Goal: Task Accomplishment & Management: Use online tool/utility

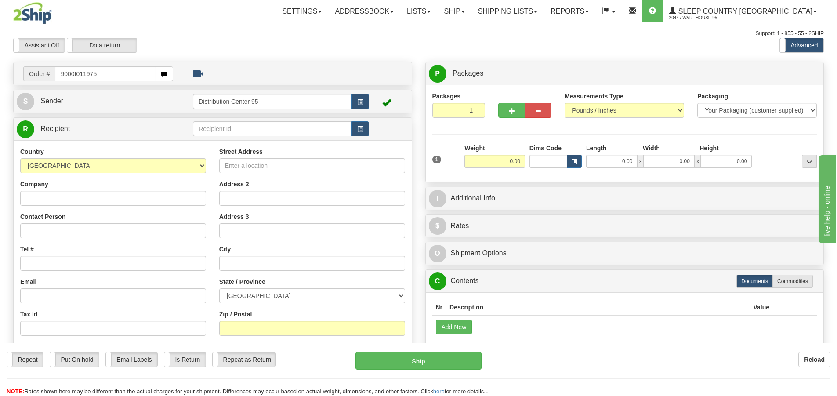
type input "9000I011975"
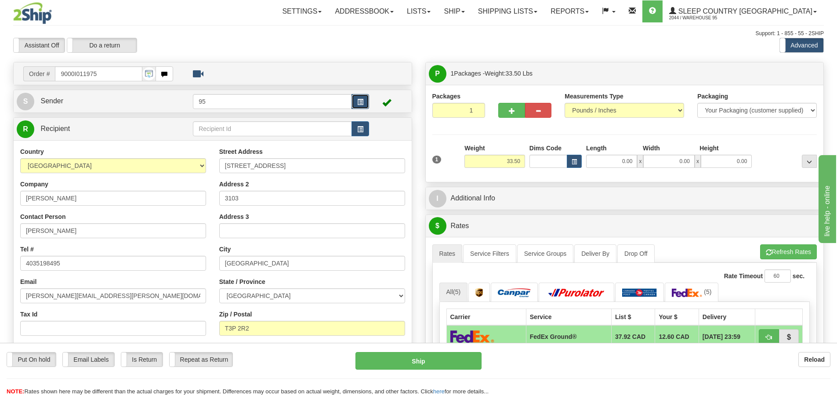
click at [364, 102] on button "button" at bounding box center [360, 101] width 18 height 15
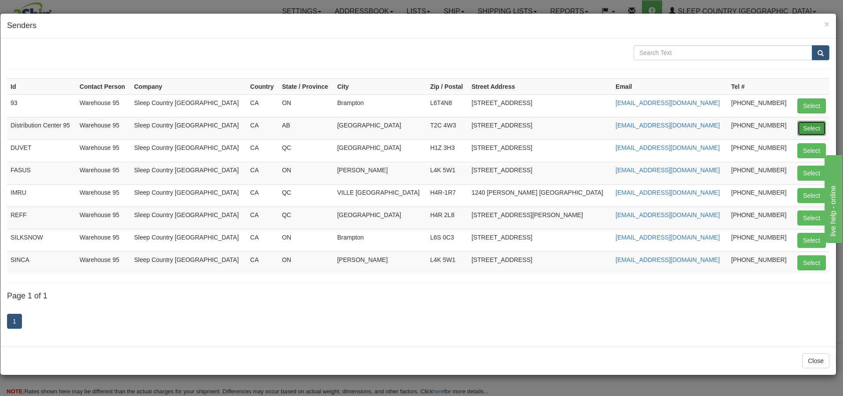
click at [814, 127] on button "Select" at bounding box center [812, 128] width 29 height 15
type input "Distribution Center 95"
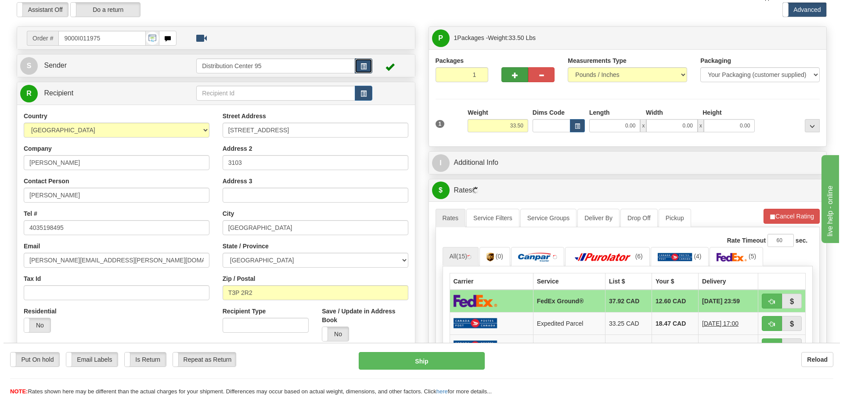
scroll to position [132, 0]
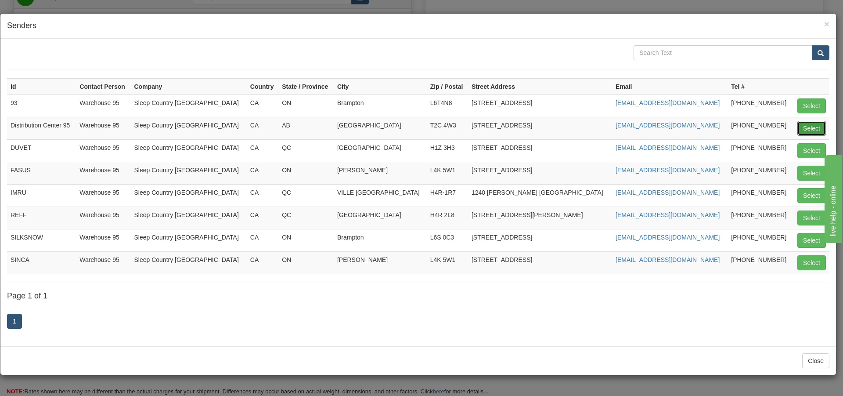
click at [810, 126] on button "Select" at bounding box center [812, 128] width 29 height 15
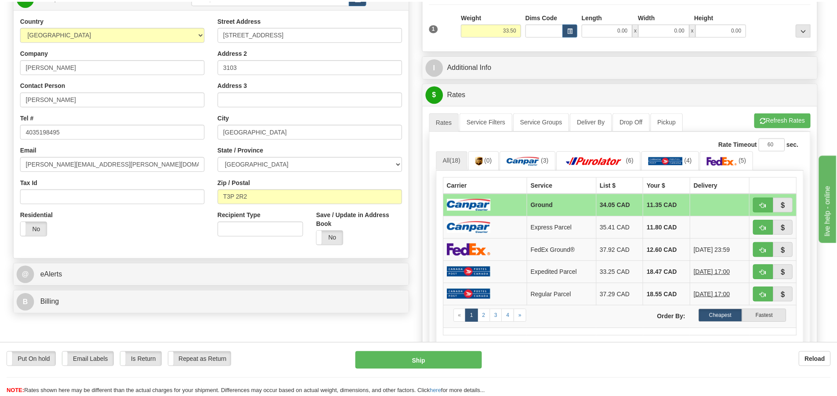
scroll to position [0, 0]
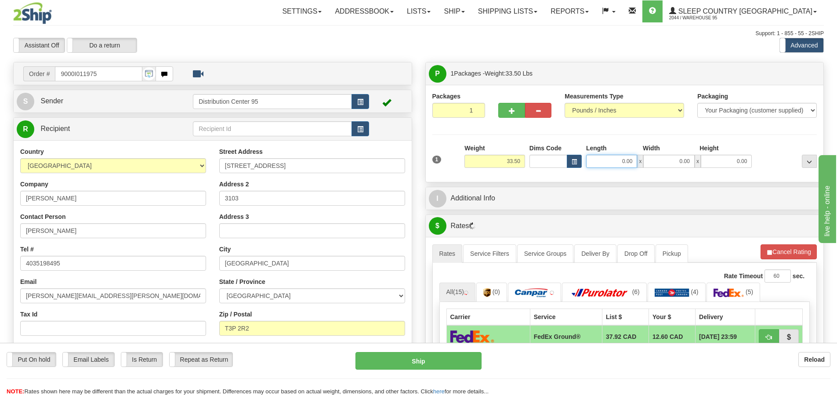
click at [599, 159] on input "0.00" at bounding box center [611, 161] width 51 height 13
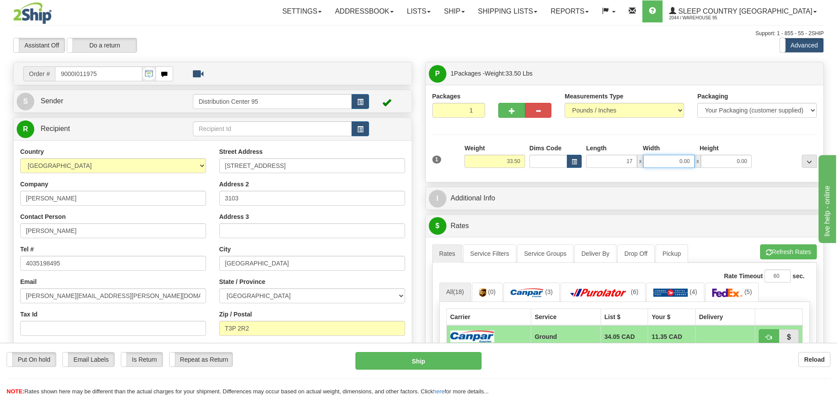
type input "17.00"
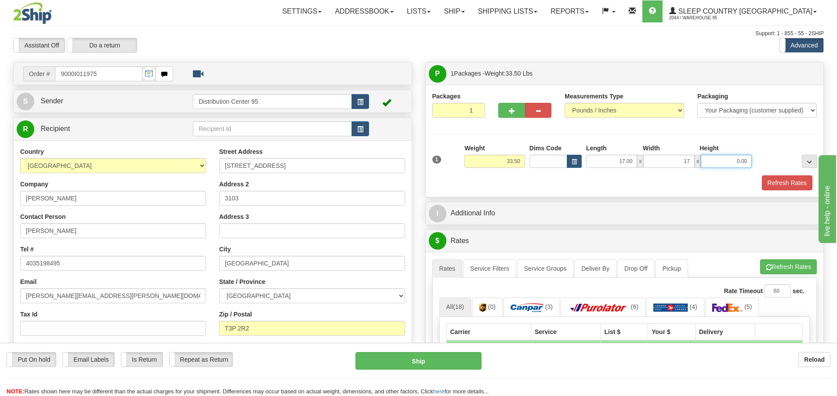
type input "17.00"
click at [725, 161] on input "0.00" at bounding box center [725, 161] width 51 height 13
type input "42.00"
click at [772, 182] on button "Refresh Rates" at bounding box center [787, 182] width 51 height 15
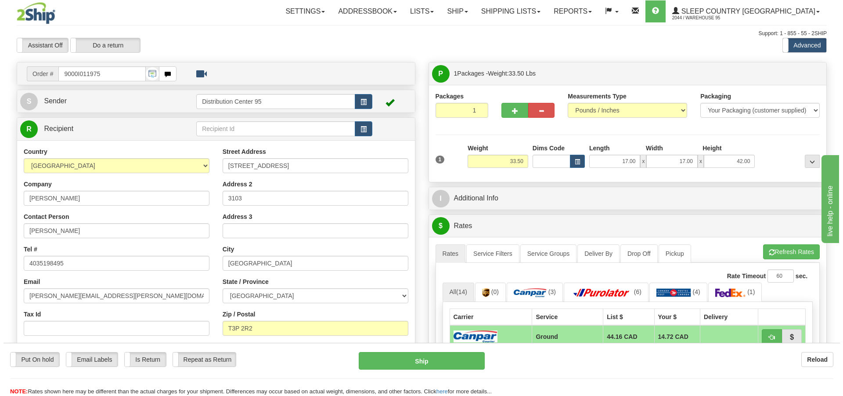
scroll to position [176, 0]
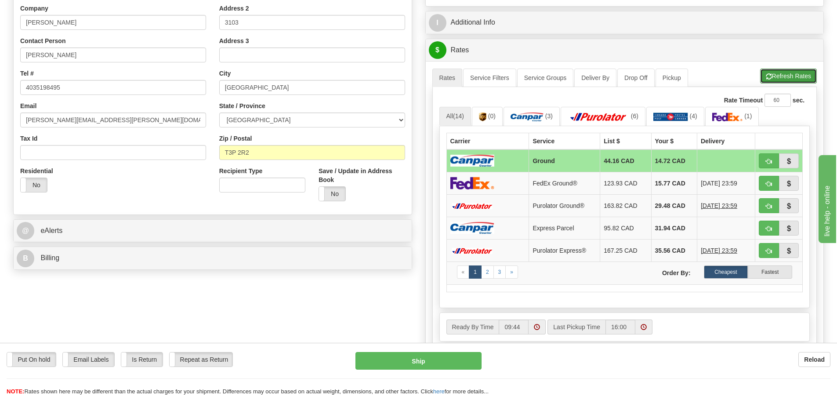
click at [793, 74] on button "Refresh Rates" at bounding box center [788, 76] width 57 height 15
click at [413, 364] on button "Ship" at bounding box center [418, 361] width 126 height 18
type input "1"
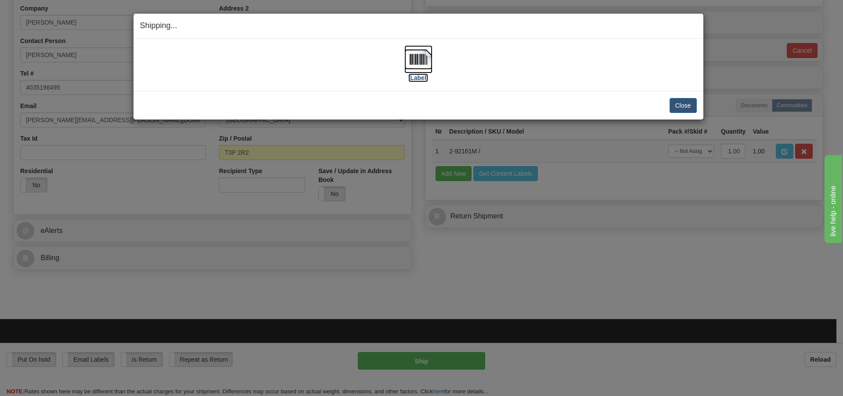
click at [419, 59] on img at bounding box center [418, 59] width 28 height 28
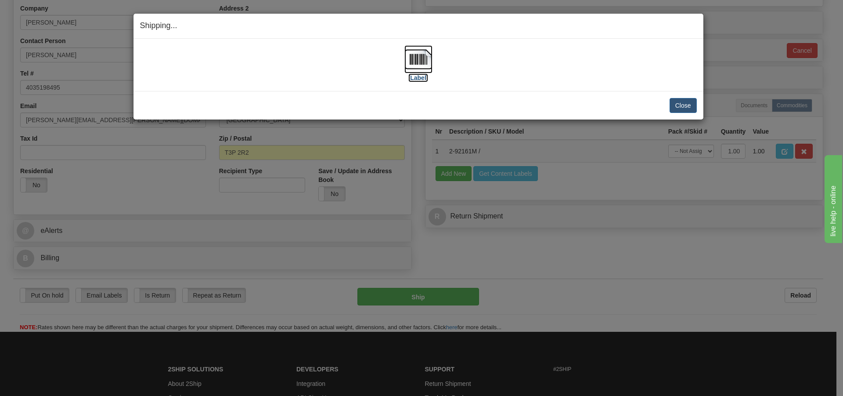
click at [422, 60] on img at bounding box center [418, 59] width 28 height 28
click at [687, 105] on button "Close" at bounding box center [683, 105] width 27 height 15
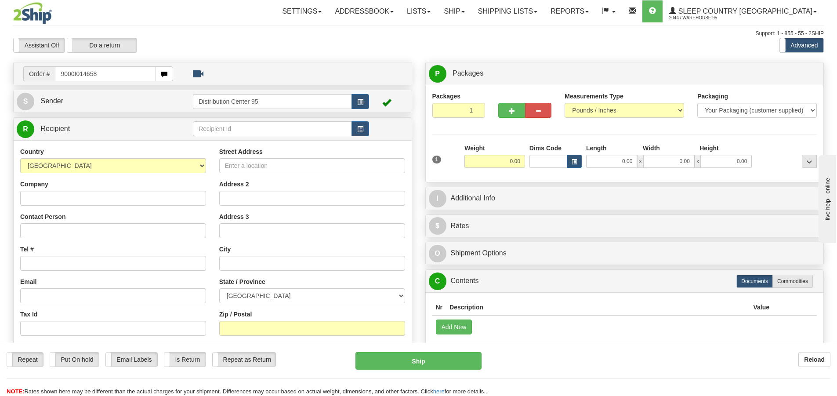
type input "9000I014658"
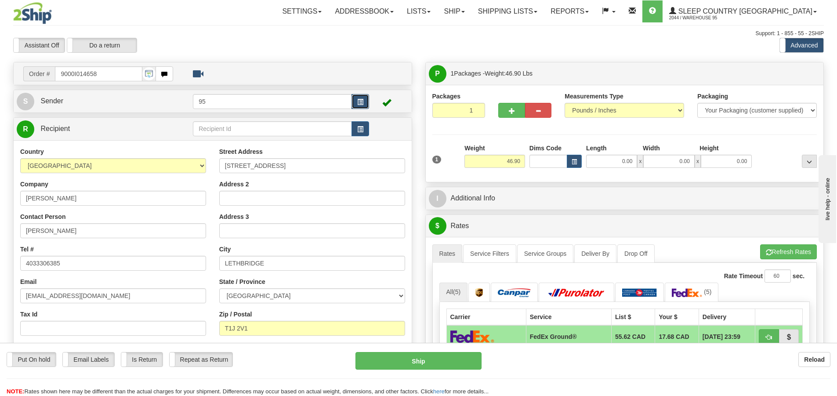
click at [366, 100] on button "button" at bounding box center [360, 101] width 18 height 15
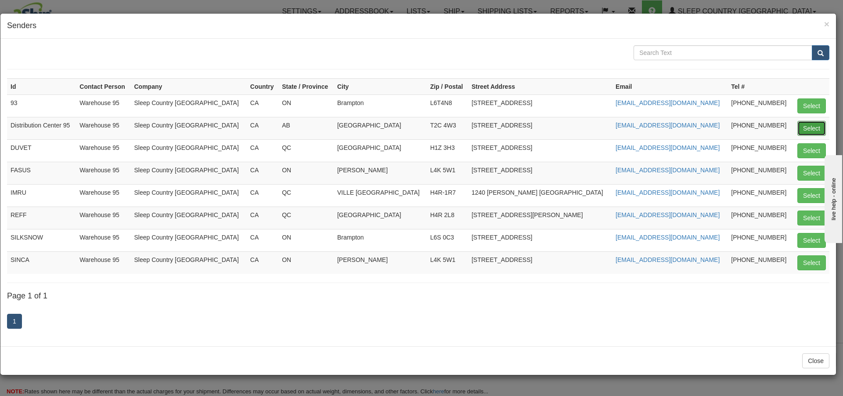
click at [816, 126] on button "Select" at bounding box center [812, 128] width 29 height 15
type input "Distribution Center 95"
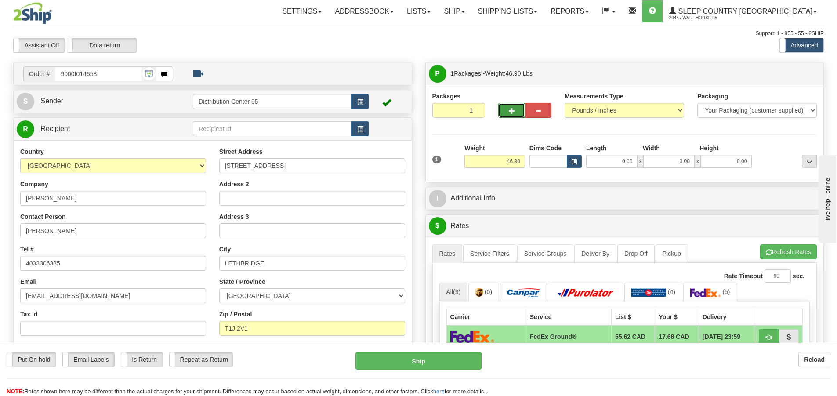
click at [511, 115] on button "button" at bounding box center [511, 110] width 26 height 15
radio input "true"
type input "2"
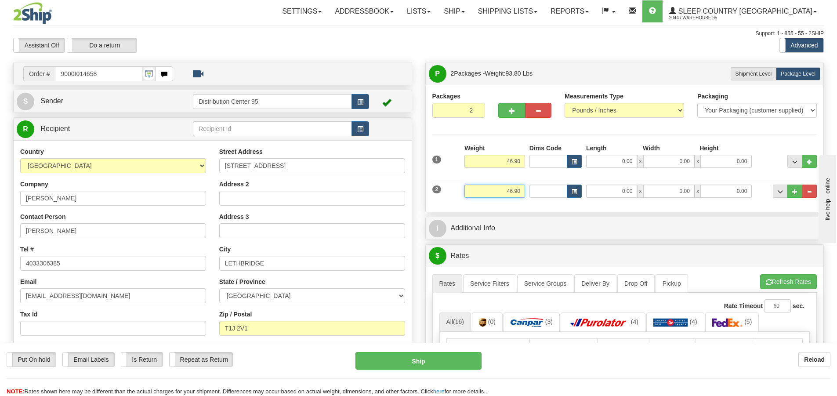
drag, startPoint x: 523, startPoint y: 195, endPoint x: 487, endPoint y: 194, distance: 36.0
click at [487, 194] on input "46.90" at bounding box center [494, 190] width 61 height 13
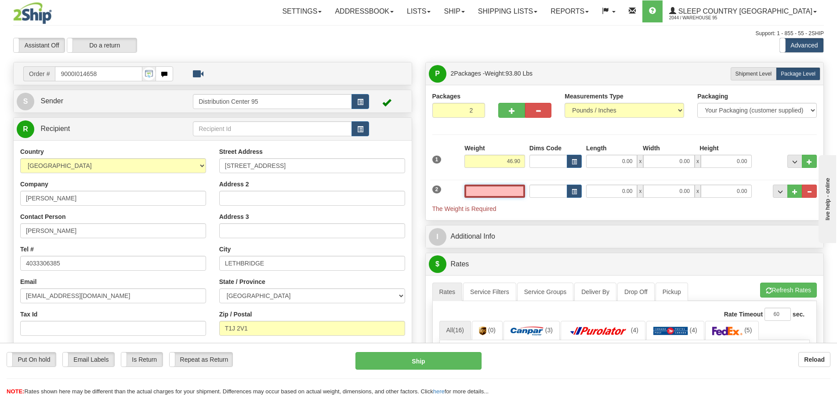
type input "3"
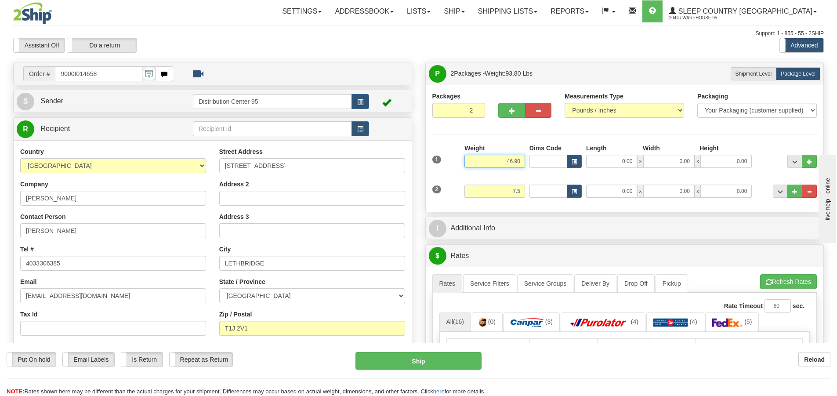
type input "7.50"
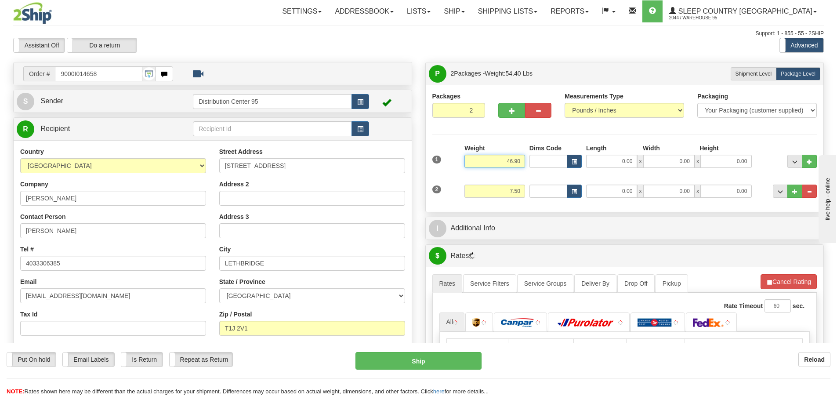
drag, startPoint x: 522, startPoint y: 158, endPoint x: 499, endPoint y: 162, distance: 23.1
click at [499, 162] on input "46.90" at bounding box center [494, 161] width 61 height 13
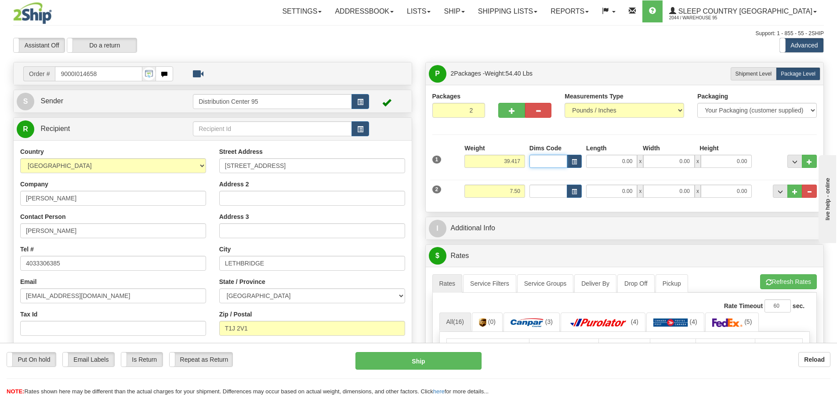
type input "39.42"
type input "17"
click at [551, 161] on input "17" at bounding box center [548, 161] width 38 height 13
type input "1"
click at [630, 161] on input "0.00" at bounding box center [611, 161] width 51 height 13
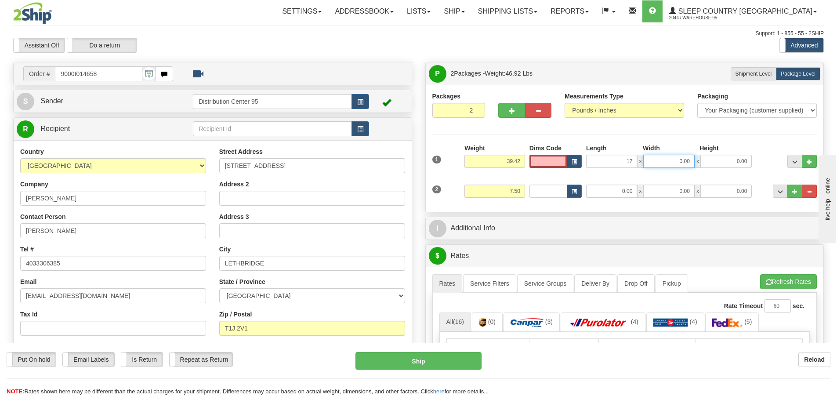
type input "17.00"
click at [662, 161] on input "0.00" at bounding box center [668, 161] width 51 height 13
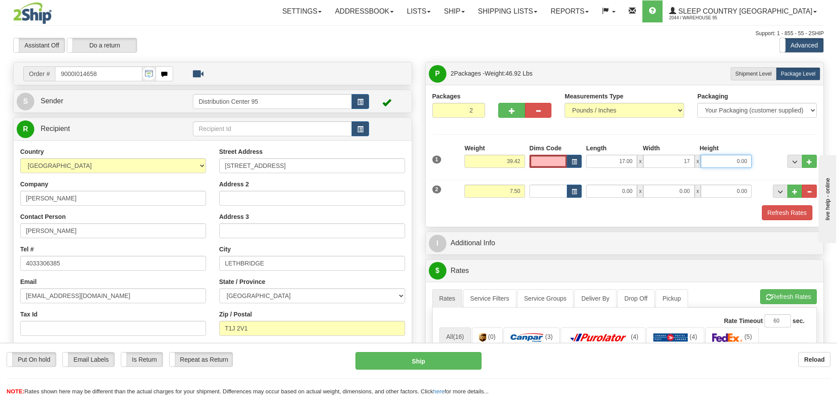
type input "17.00"
click at [706, 161] on input "0.00" at bounding box center [725, 161] width 51 height 13
type input "41.00"
click at [615, 190] on input "0.00" at bounding box center [611, 190] width 51 height 13
type input "11.00"
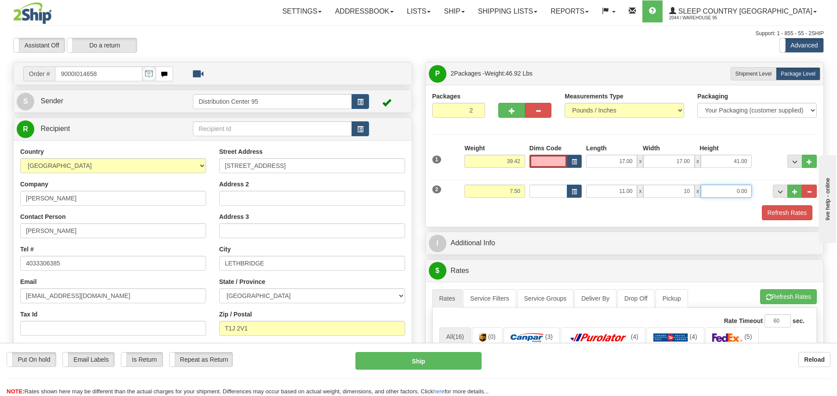
type input "10.00"
type input "8.00"
click at [781, 214] on button "Refresh Rates" at bounding box center [787, 212] width 51 height 15
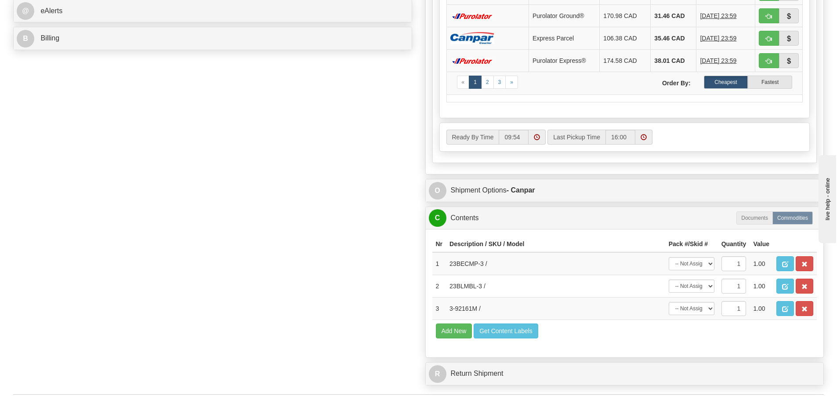
scroll to position [571, 0]
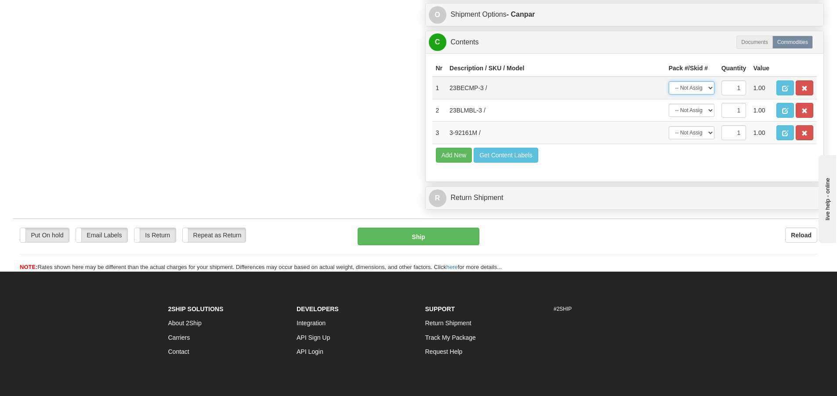
click at [708, 88] on select "-- Not Assigned -- Package 1 Package 2" at bounding box center [691, 87] width 46 height 13
select select "1"
click at [668, 81] on select "-- Not Assigned -- Package 1 Package 2" at bounding box center [691, 87] width 46 height 13
click at [708, 110] on select "-- Not Assigned -- Package 1 Package 2" at bounding box center [691, 110] width 46 height 13
select select "1"
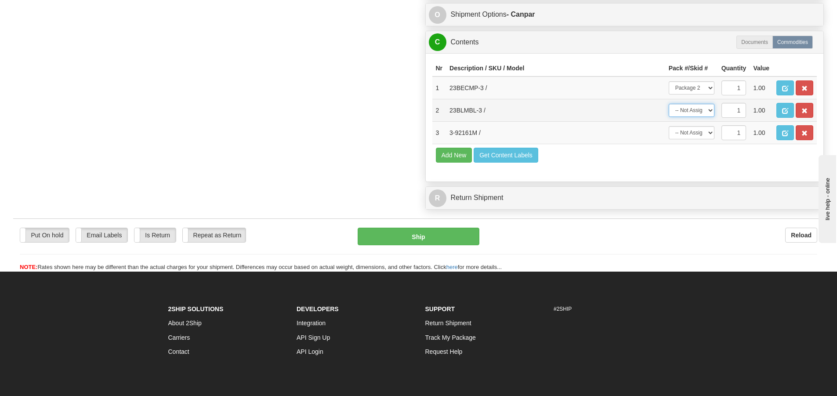
click at [668, 104] on select "-- Not Assigned -- Package 1 Package 2" at bounding box center [691, 110] width 46 height 13
click at [700, 132] on select "-- Not Assigned -- Package 1 Package 2" at bounding box center [691, 132] width 46 height 13
select select "0"
click at [668, 126] on select "-- Not Assigned -- Package 1 Package 2" at bounding box center [691, 132] width 46 height 13
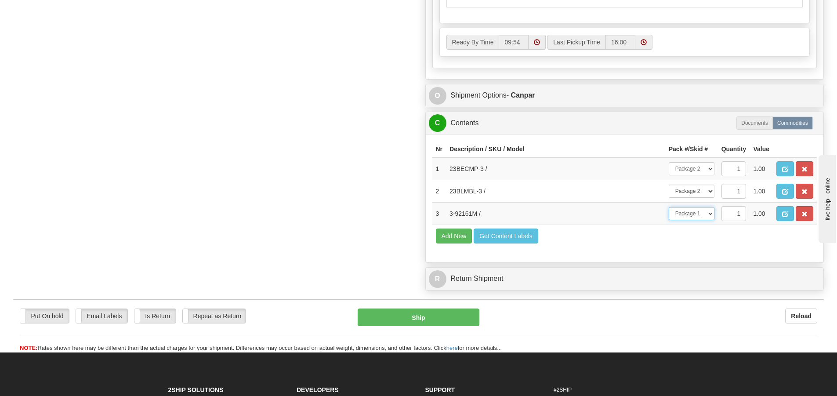
scroll to position [483, 0]
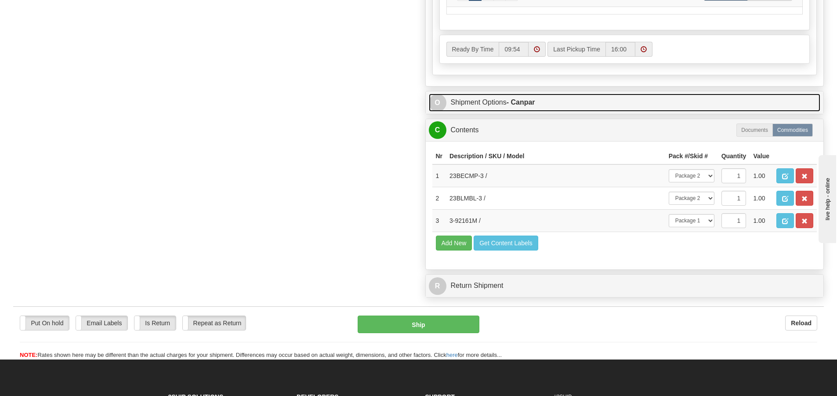
click at [471, 101] on link "O Shipment Options - Canpar" at bounding box center [625, 103] width 392 height 18
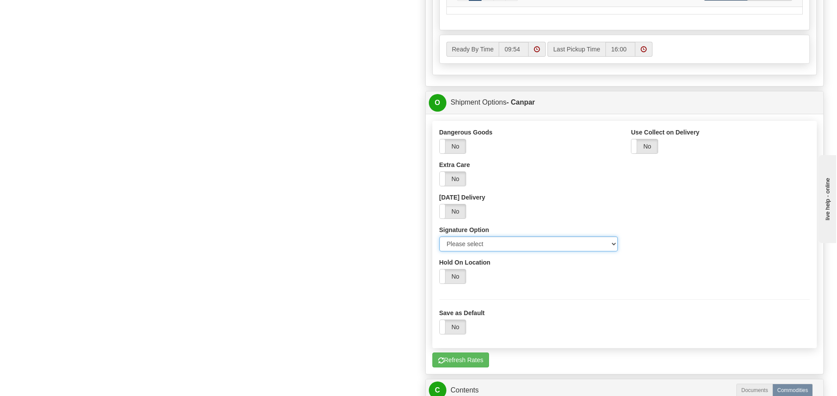
click at [611, 245] on select "Please select No Signature Required Signature Required Adult Signature" at bounding box center [528, 243] width 179 height 15
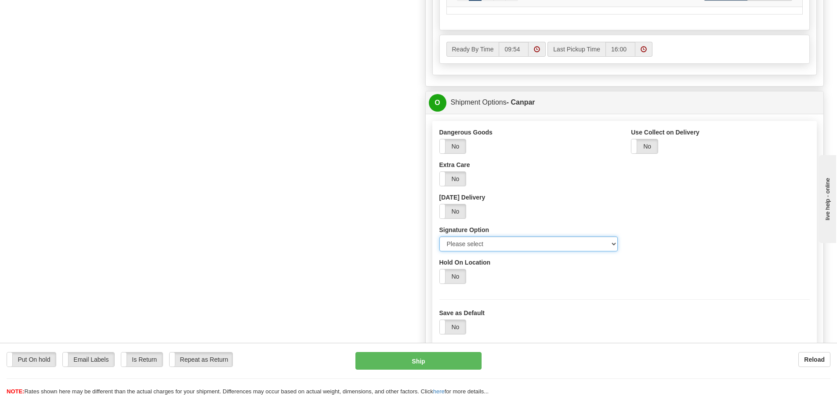
select select "2"
click at [439, 236] on select "Please select No Signature Required Signature Required Adult Signature" at bounding box center [528, 243] width 179 height 15
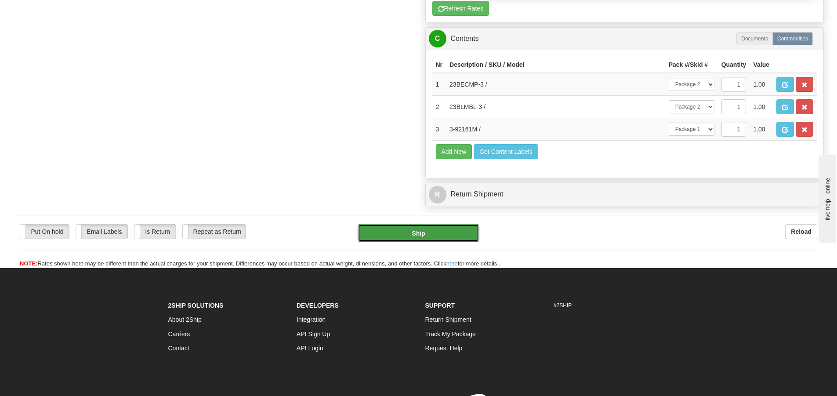
click at [404, 233] on button "Ship" at bounding box center [418, 233] width 122 height 18
type input "1"
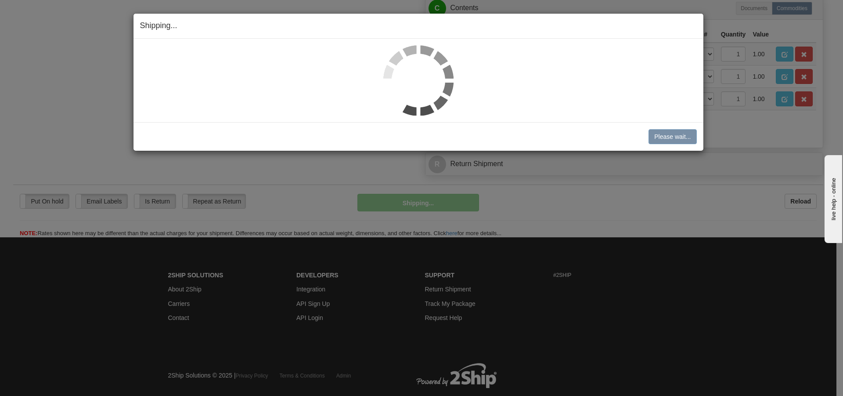
scroll to position [532, 0]
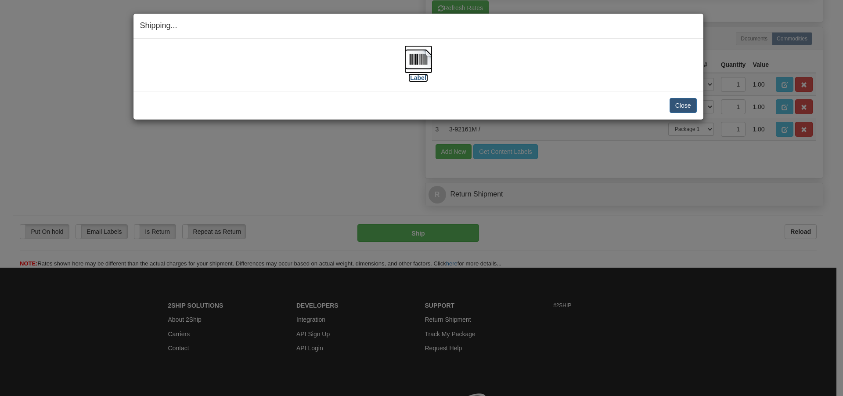
click at [420, 60] on img at bounding box center [418, 59] width 28 height 28
click at [681, 105] on button "Close" at bounding box center [683, 105] width 27 height 15
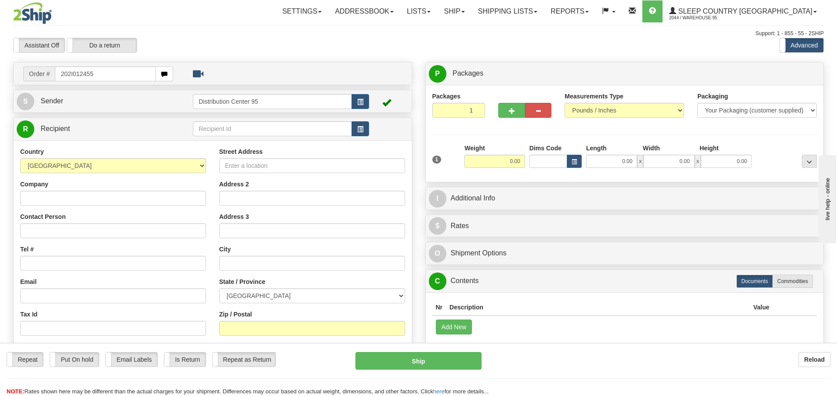
type input "202I012455"
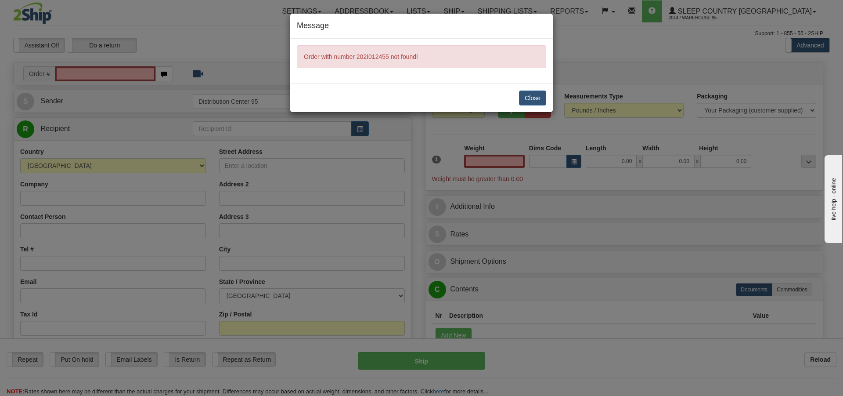
type input "0.00"
click at [531, 96] on button "Close" at bounding box center [532, 97] width 27 height 15
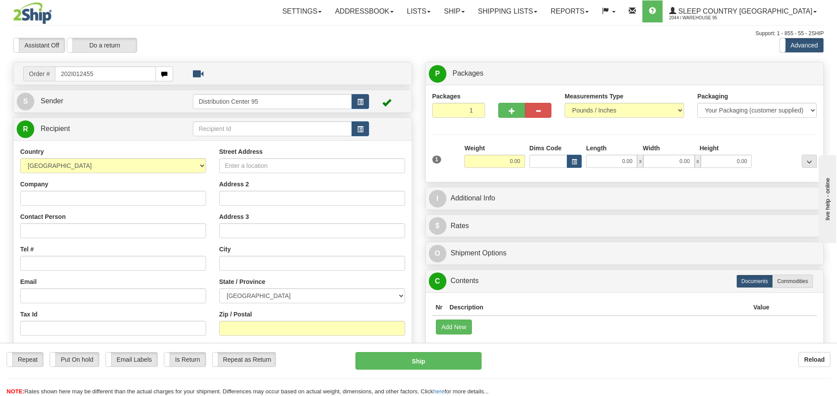
type input "202I012455"
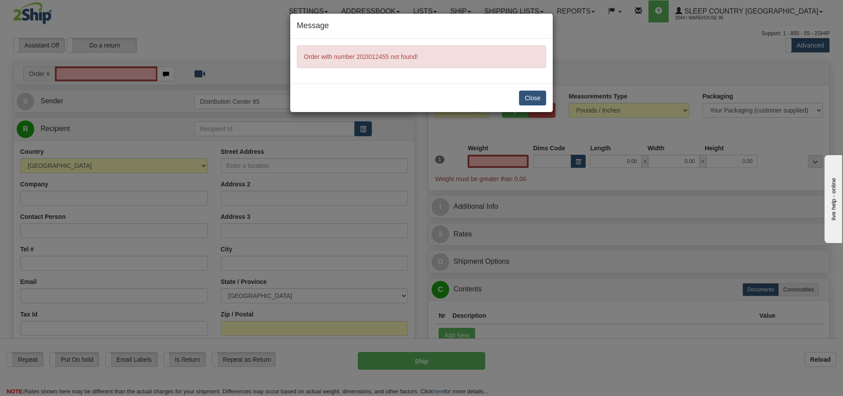
type input "0.00"
click at [537, 97] on button "Close" at bounding box center [532, 97] width 27 height 15
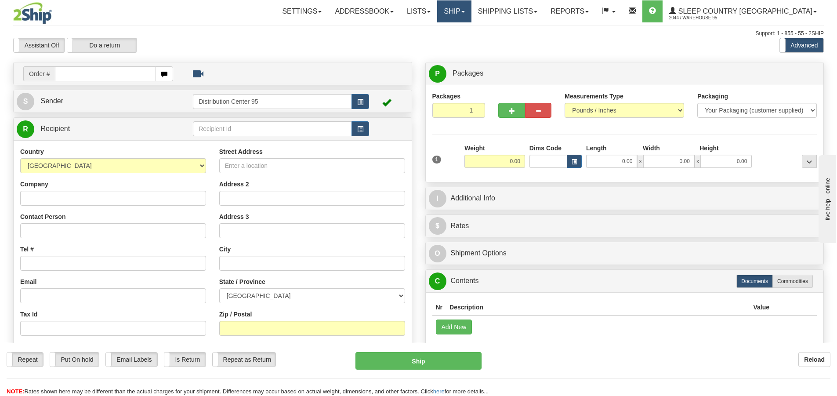
click at [471, 16] on link "Ship" at bounding box center [454, 11] width 34 height 22
click at [437, 14] on link "Lists" at bounding box center [418, 11] width 37 height 22
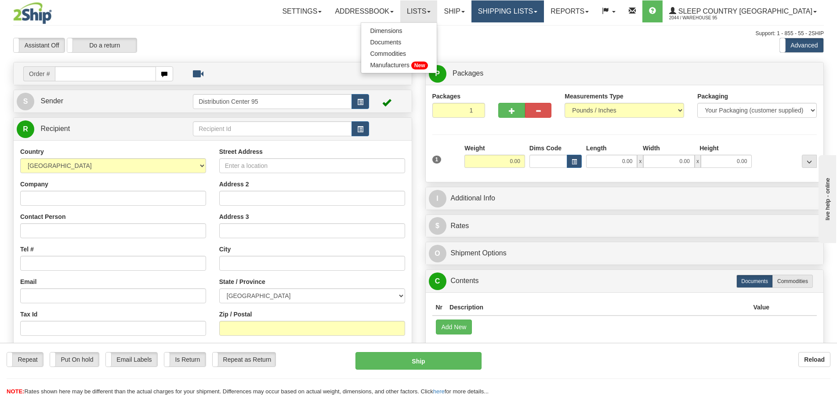
click at [520, 9] on link "Shipping lists" at bounding box center [507, 11] width 72 height 22
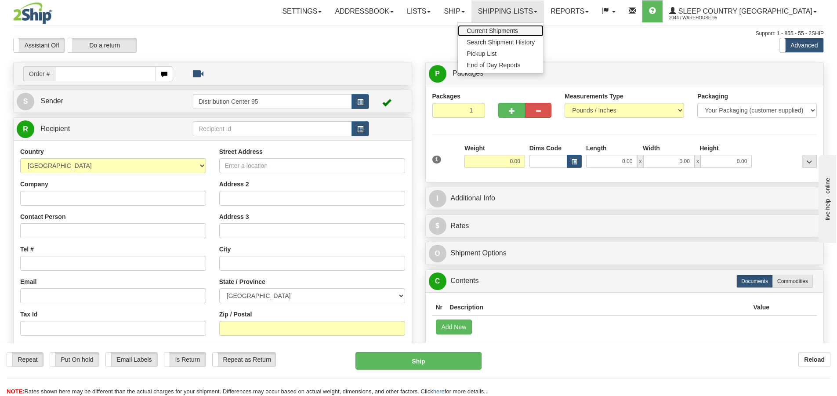
click at [518, 29] on span "Current Shipments" at bounding box center [491, 30] width 51 height 7
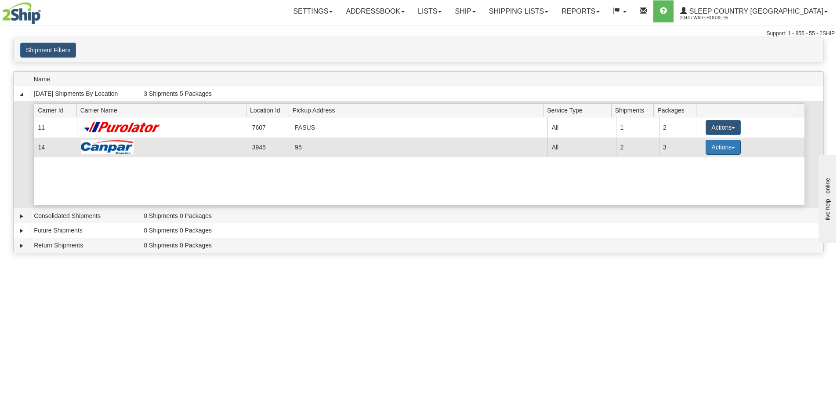
click at [730, 149] on button "Actions" at bounding box center [722, 147] width 35 height 15
click at [701, 166] on span "Details" at bounding box center [691, 163] width 24 height 6
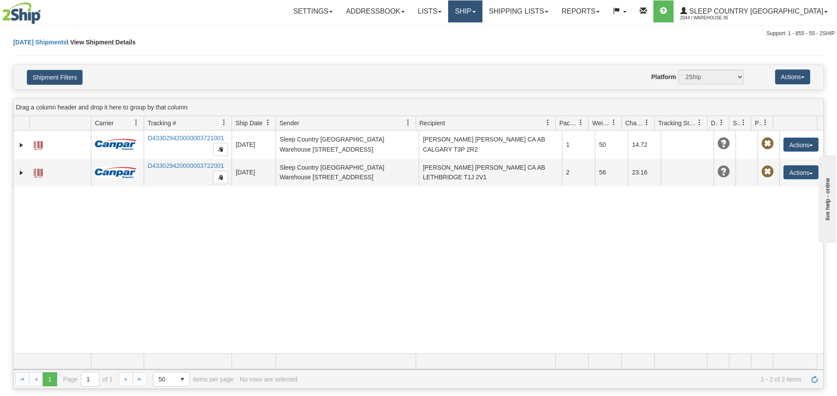
click at [482, 13] on link "Ship" at bounding box center [465, 11] width 34 height 22
click at [444, 30] on span "Ship Screen" at bounding box center [427, 30] width 33 height 7
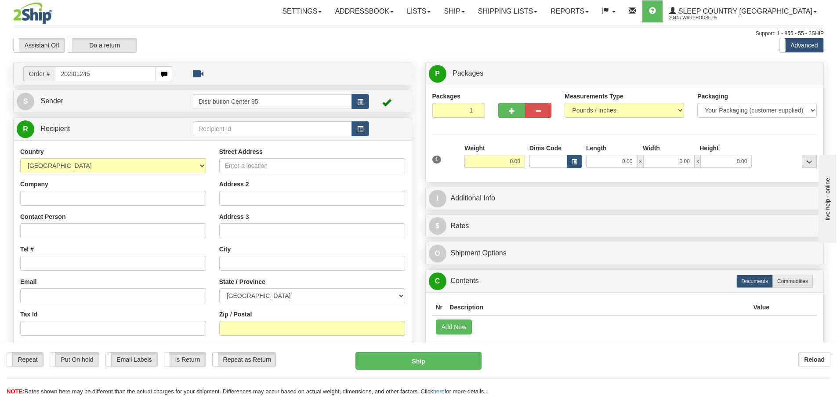
type input "202I012455"
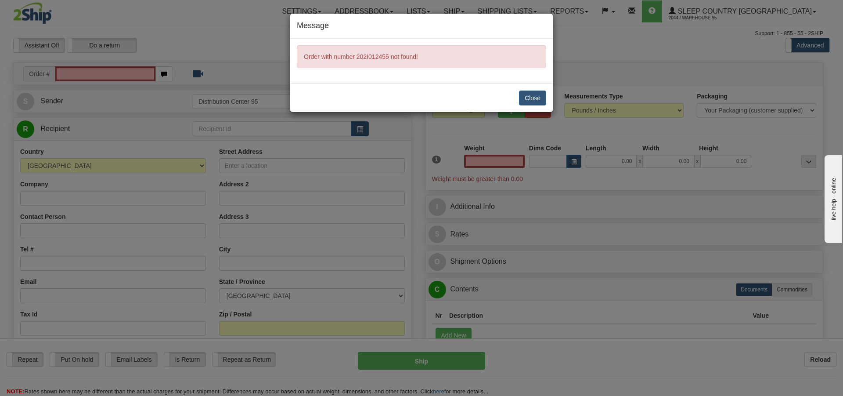
type input "0.00"
click at [532, 99] on button "Close" at bounding box center [532, 97] width 27 height 15
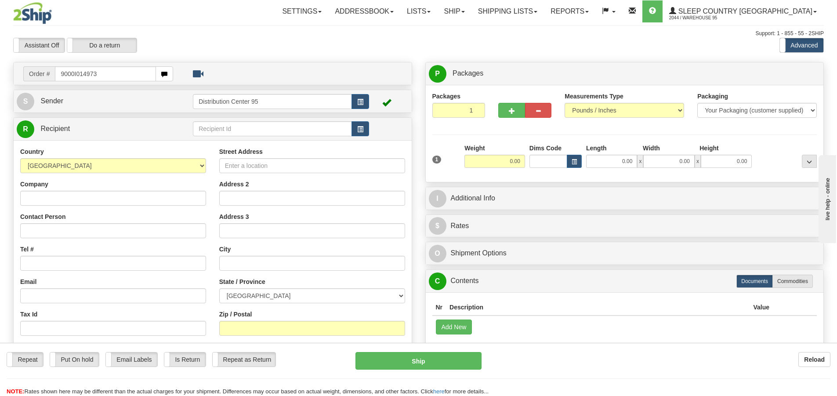
type input "9000I014973"
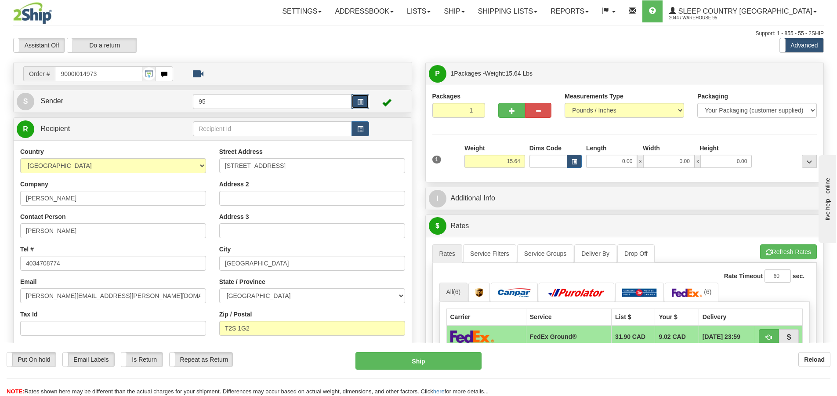
click at [363, 101] on span "button" at bounding box center [360, 102] width 6 height 6
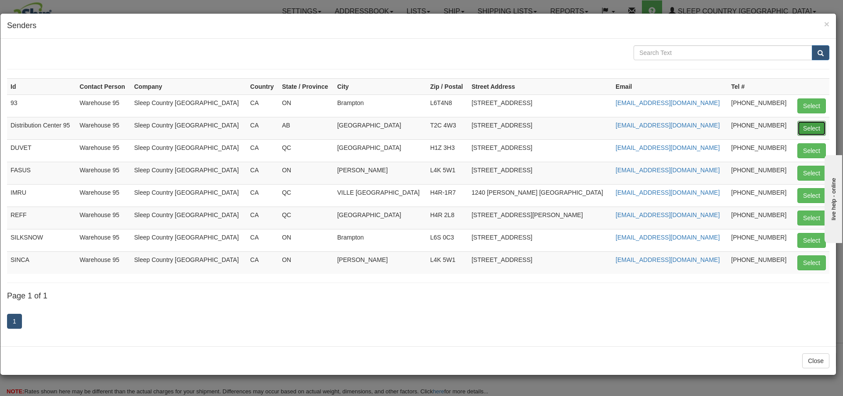
click at [811, 125] on button "Select" at bounding box center [812, 128] width 29 height 15
type input "Distribution Center 95"
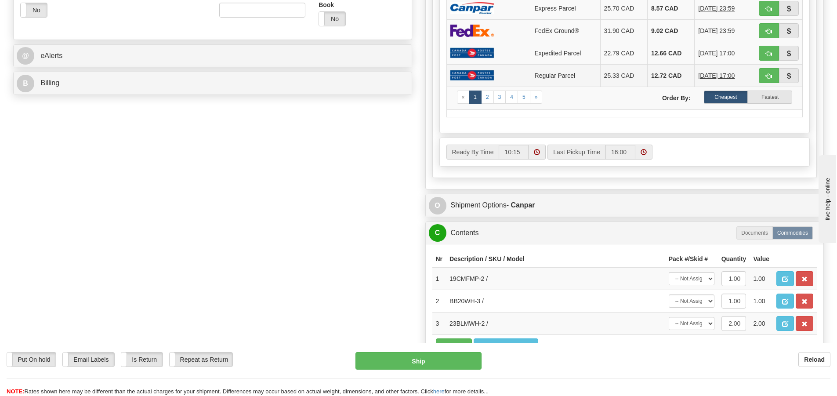
scroll to position [351, 0]
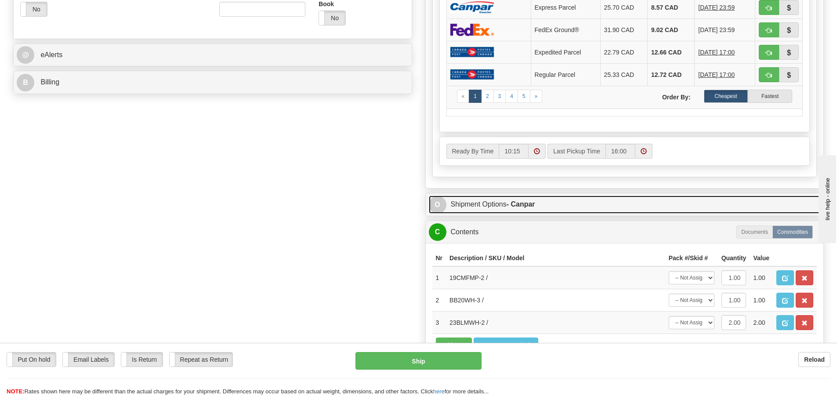
click at [480, 205] on link "O Shipment Options - Canpar" at bounding box center [625, 204] width 392 height 18
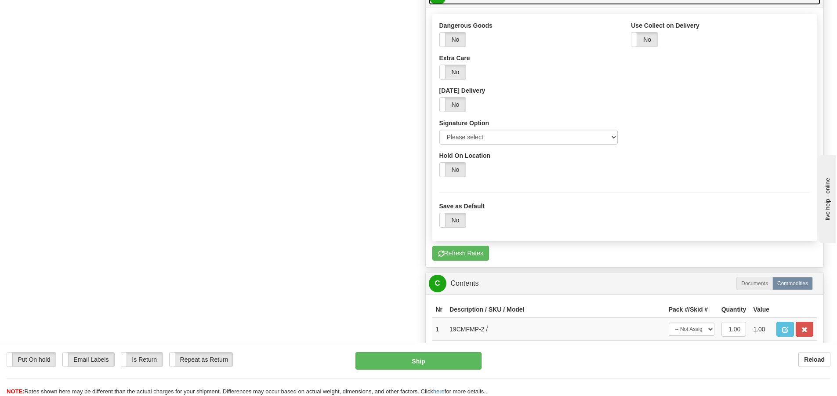
scroll to position [571, 0]
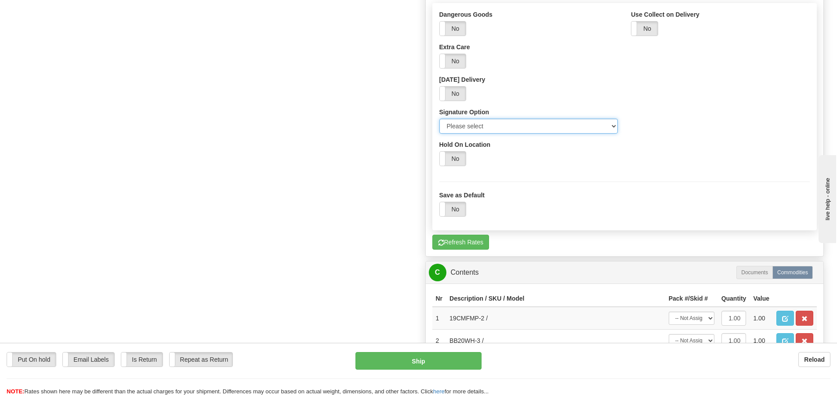
click at [612, 131] on select "Please select No Signature Required Signature Required Adult Signature" at bounding box center [528, 126] width 179 height 15
select select "2"
click at [439, 119] on select "Please select No Signature Required Signature Required Adult Signature" at bounding box center [528, 126] width 179 height 15
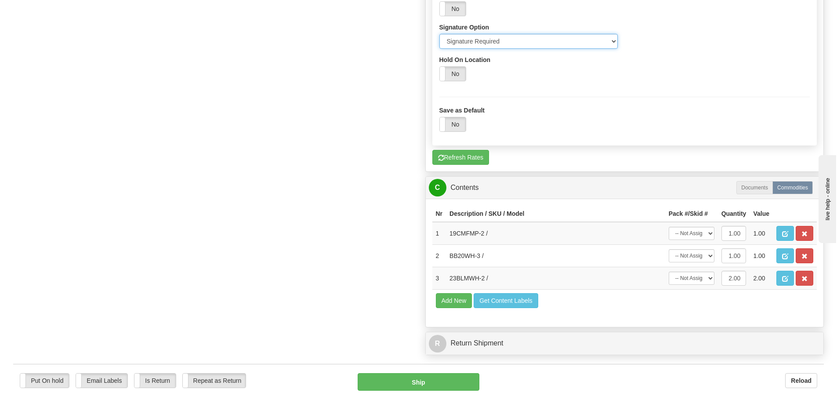
scroll to position [846, 0]
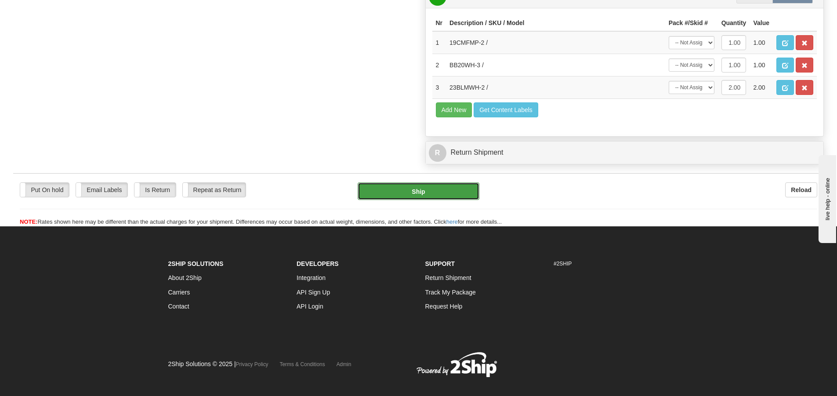
click at [406, 191] on button "Ship" at bounding box center [418, 191] width 122 height 18
type input "1"
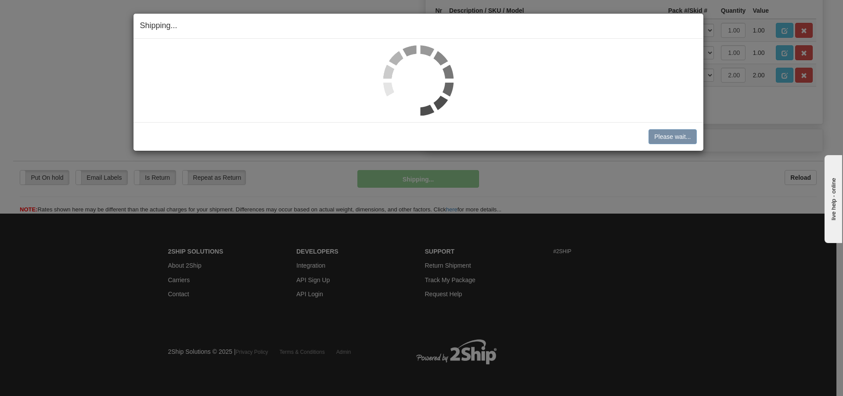
scroll to position [544, 0]
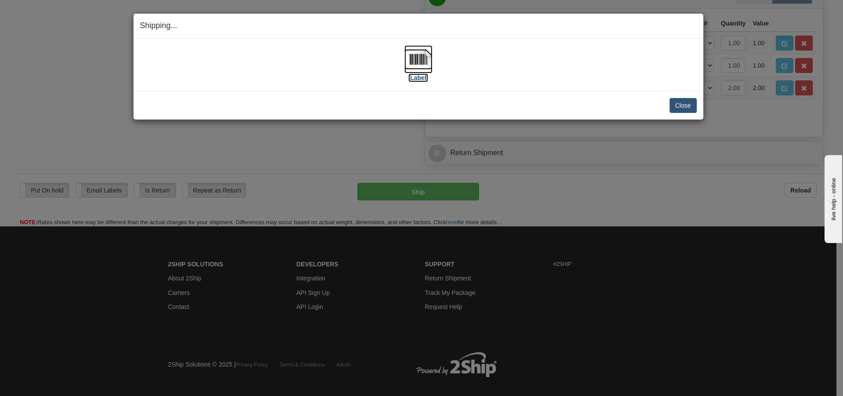
click at [409, 59] on img at bounding box center [418, 59] width 28 height 28
click at [684, 105] on button "Close" at bounding box center [683, 105] width 27 height 15
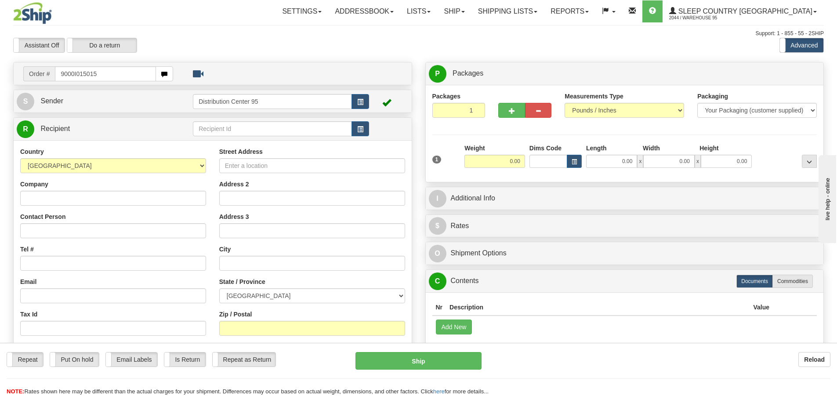
type input "9000I015015"
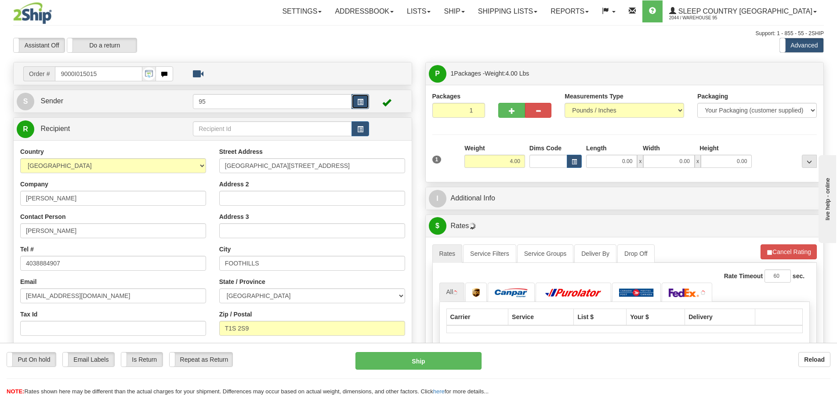
click at [355, 102] on button "button" at bounding box center [360, 101] width 18 height 15
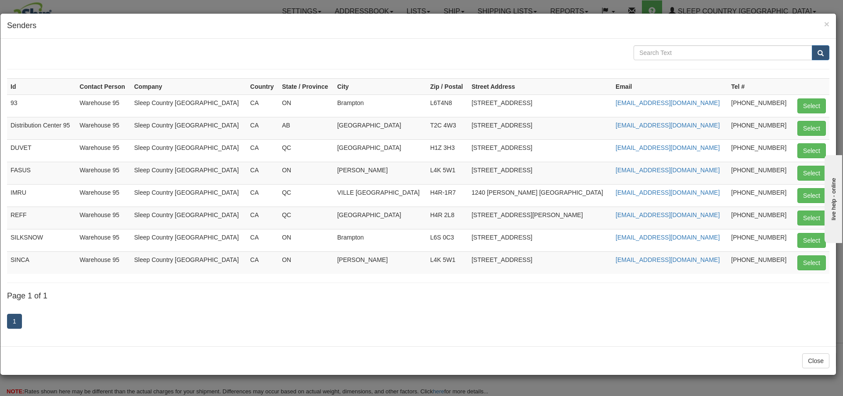
click at [728, 130] on td "[PHONE_NUMBER]" at bounding box center [760, 128] width 65 height 22
click at [814, 123] on button "Select" at bounding box center [812, 128] width 29 height 15
type input "Distribution Center 95"
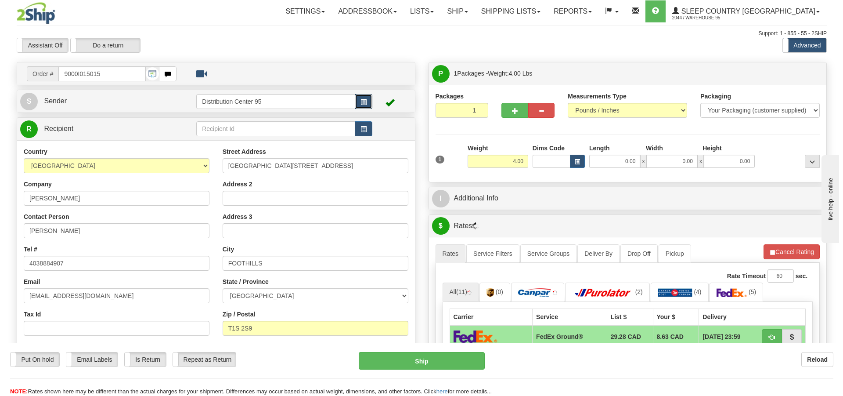
scroll to position [132, 0]
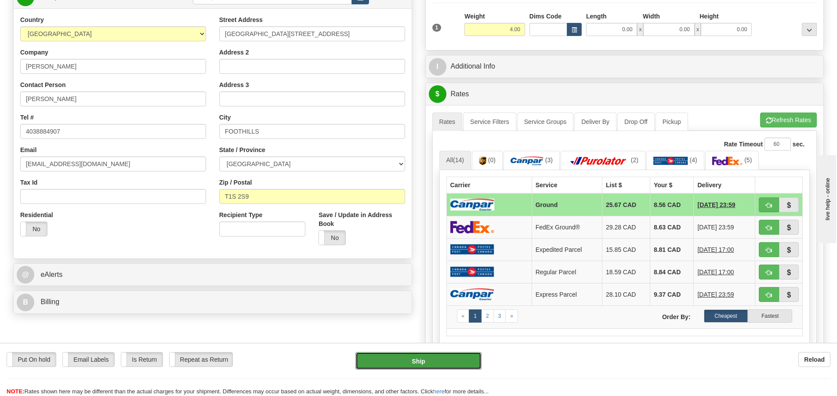
click at [423, 363] on button "Ship" at bounding box center [418, 361] width 126 height 18
type input "1"
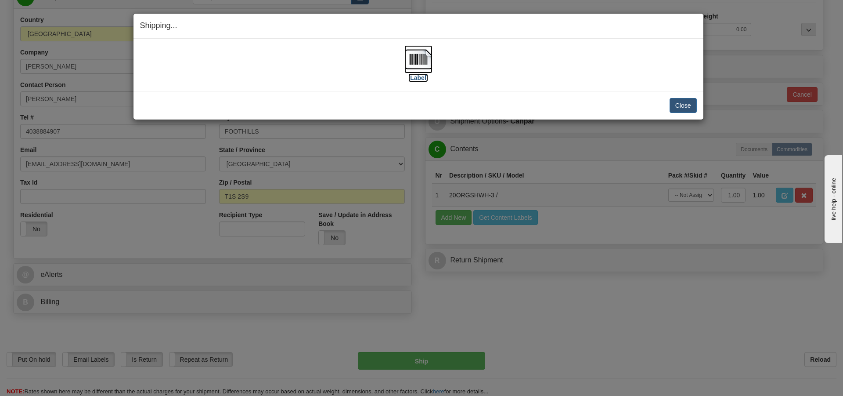
click at [413, 62] on img at bounding box center [418, 59] width 28 height 28
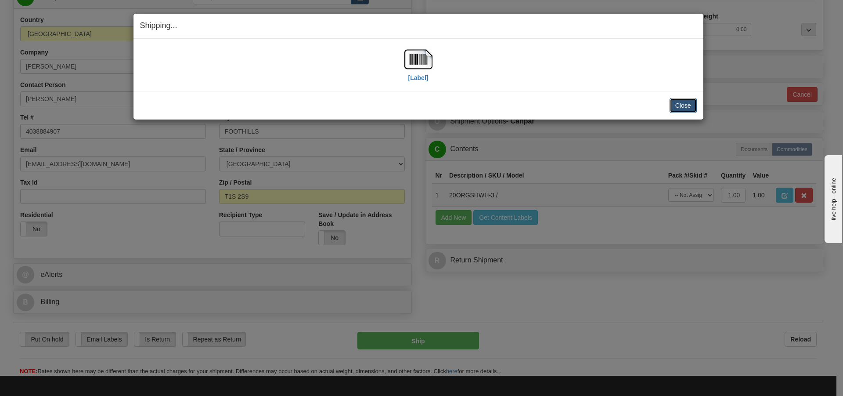
click at [687, 104] on button "Close" at bounding box center [683, 105] width 27 height 15
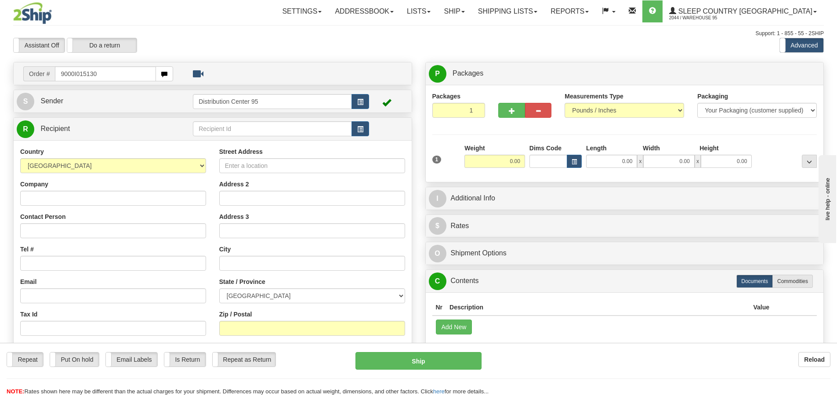
type input "9000I015130"
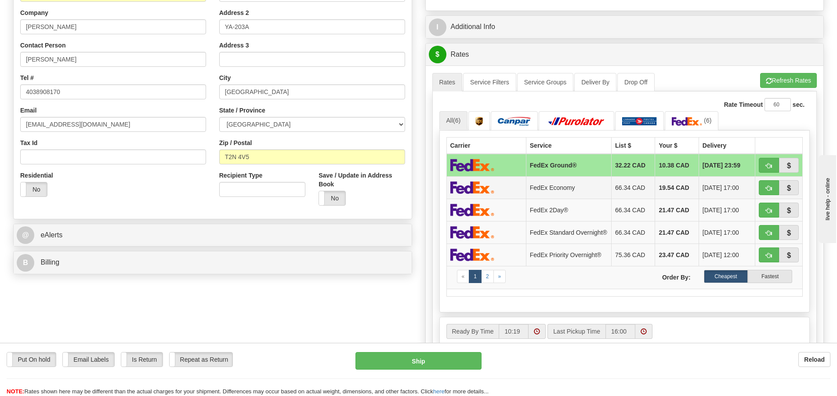
scroll to position [176, 0]
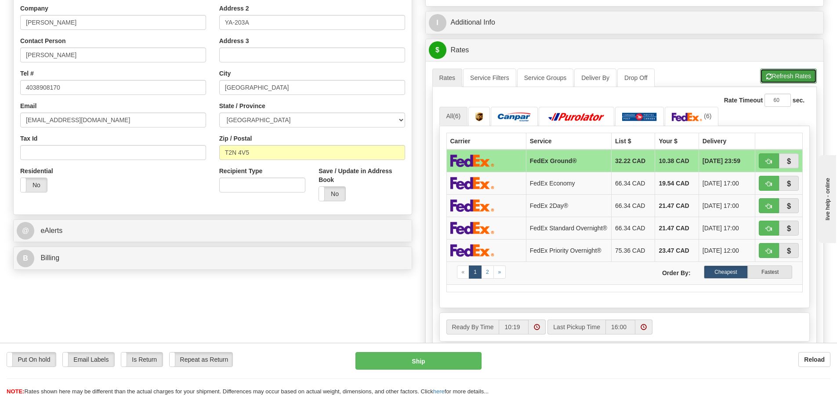
click at [781, 72] on button "Refresh Rates" at bounding box center [788, 76] width 57 height 15
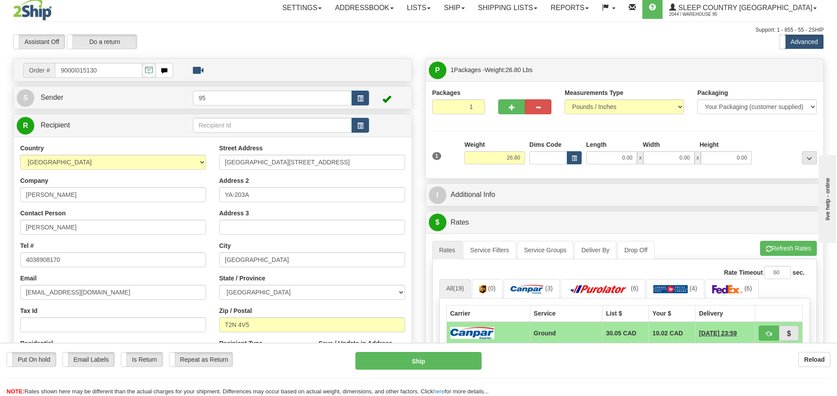
scroll to position [0, 0]
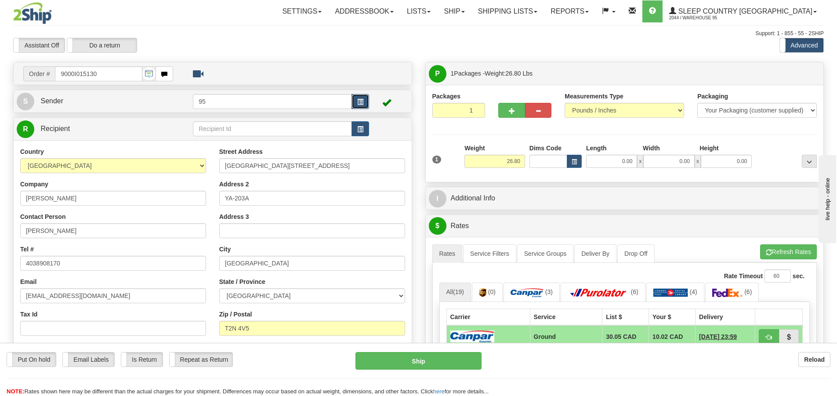
click at [360, 102] on span "button" at bounding box center [360, 102] width 6 height 6
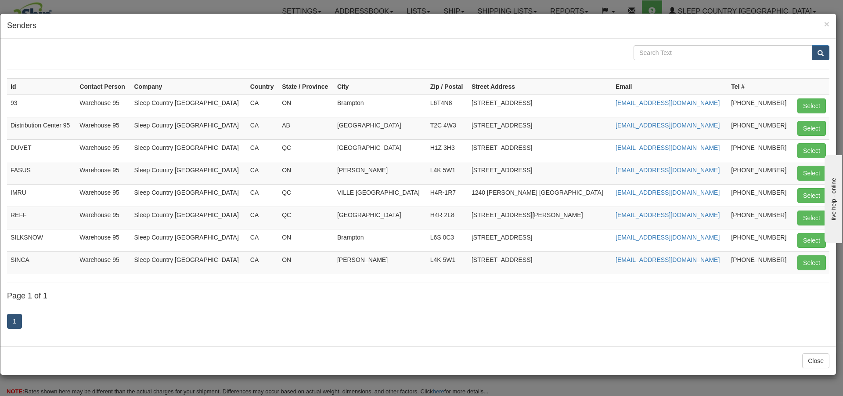
click at [734, 126] on td "403 569 7717" at bounding box center [760, 128] width 65 height 22
click at [809, 129] on button "Select" at bounding box center [812, 128] width 29 height 15
type input "Distribution Center 95"
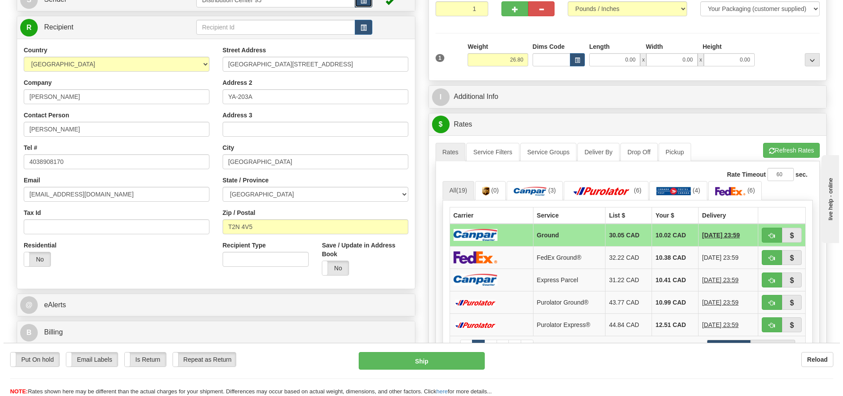
scroll to position [220, 0]
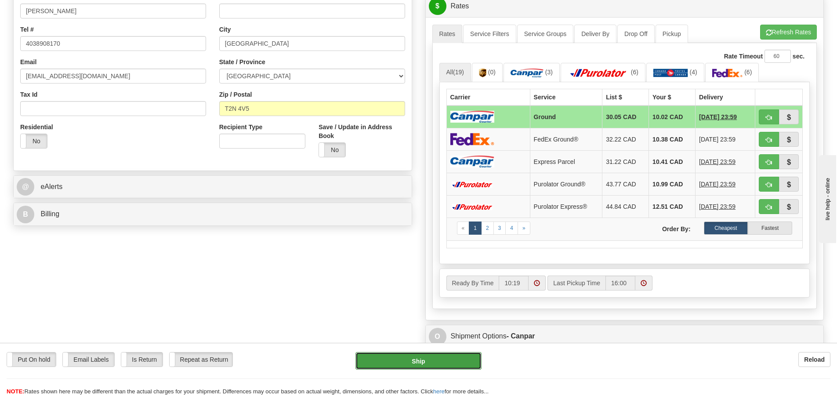
click at [419, 361] on button "Ship" at bounding box center [418, 361] width 126 height 18
type input "1"
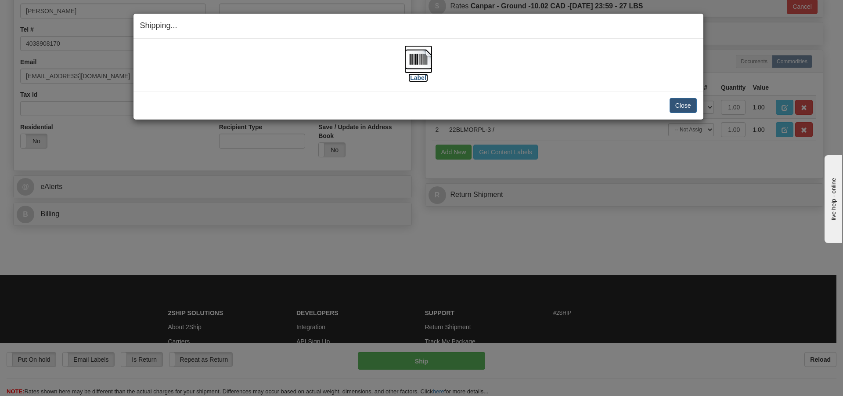
click at [417, 58] on img at bounding box center [418, 59] width 28 height 28
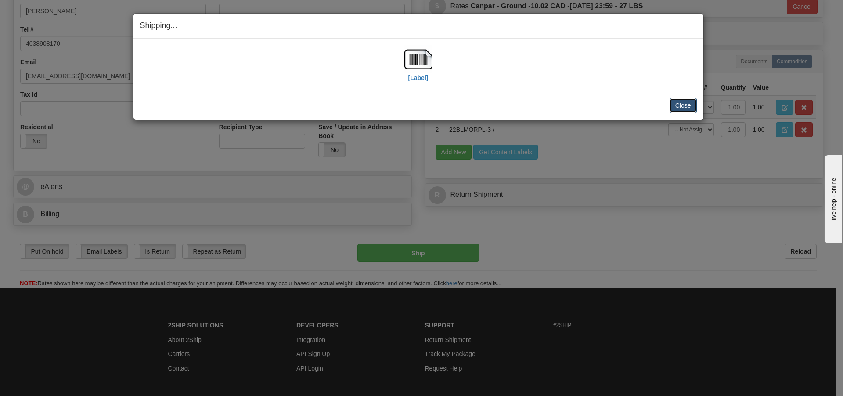
click at [674, 105] on button "Close" at bounding box center [683, 105] width 27 height 15
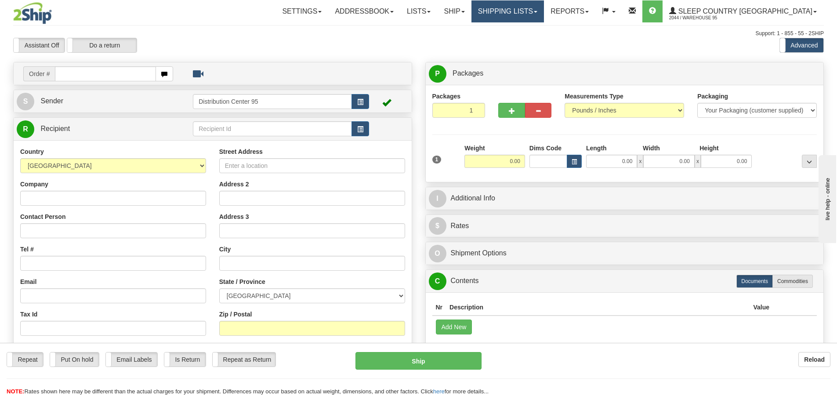
click at [544, 11] on link "Shipping lists" at bounding box center [507, 11] width 72 height 22
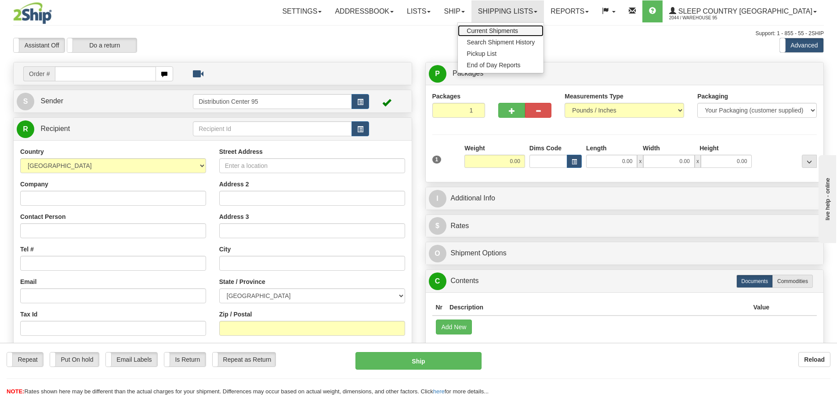
click at [518, 32] on span "Current Shipments" at bounding box center [491, 30] width 51 height 7
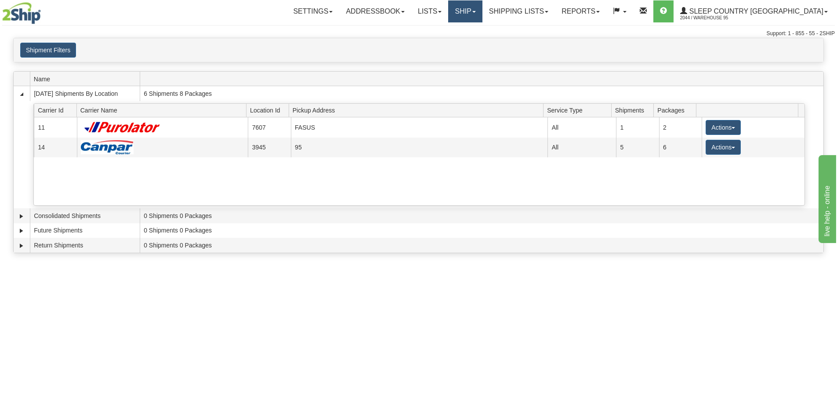
click at [482, 11] on link "Ship" at bounding box center [465, 11] width 34 height 22
click at [444, 31] on span "Ship Screen" at bounding box center [427, 30] width 33 height 7
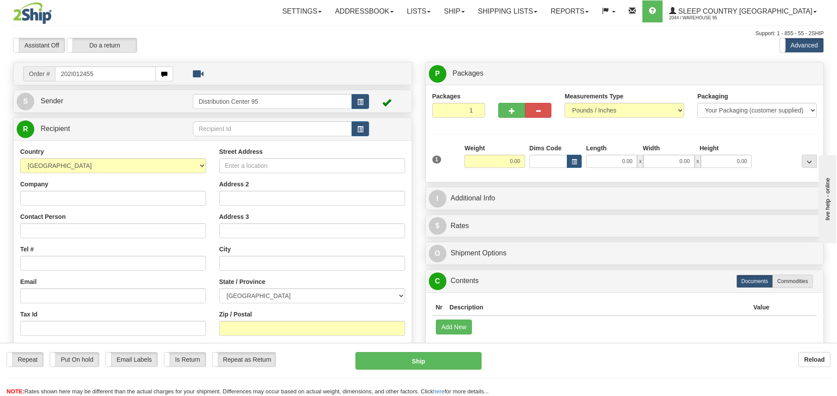
type input "202I012455"
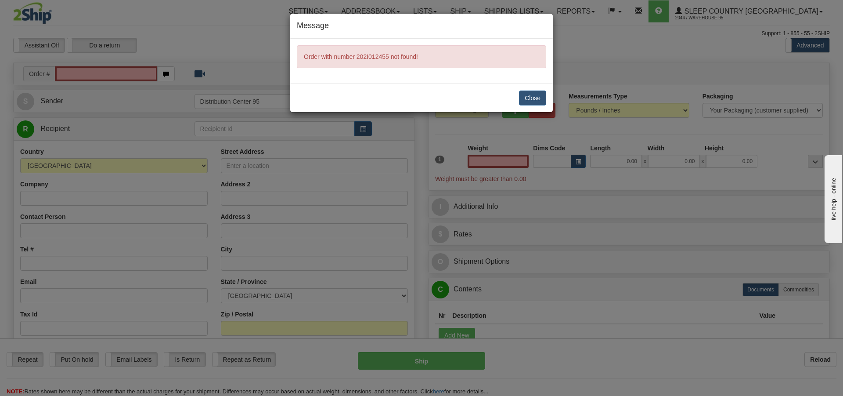
type input "0.00"
drag, startPoint x: 429, startPoint y: 58, endPoint x: 303, endPoint y: 58, distance: 126.0
click at [303, 58] on div "Order with number 202I012455 not found!" at bounding box center [421, 56] width 249 height 23
copy span "Order with number 202I012455 not found!"
click at [538, 97] on button "Close" at bounding box center [532, 97] width 27 height 15
